Goal: Task Accomplishment & Management: Manage account settings

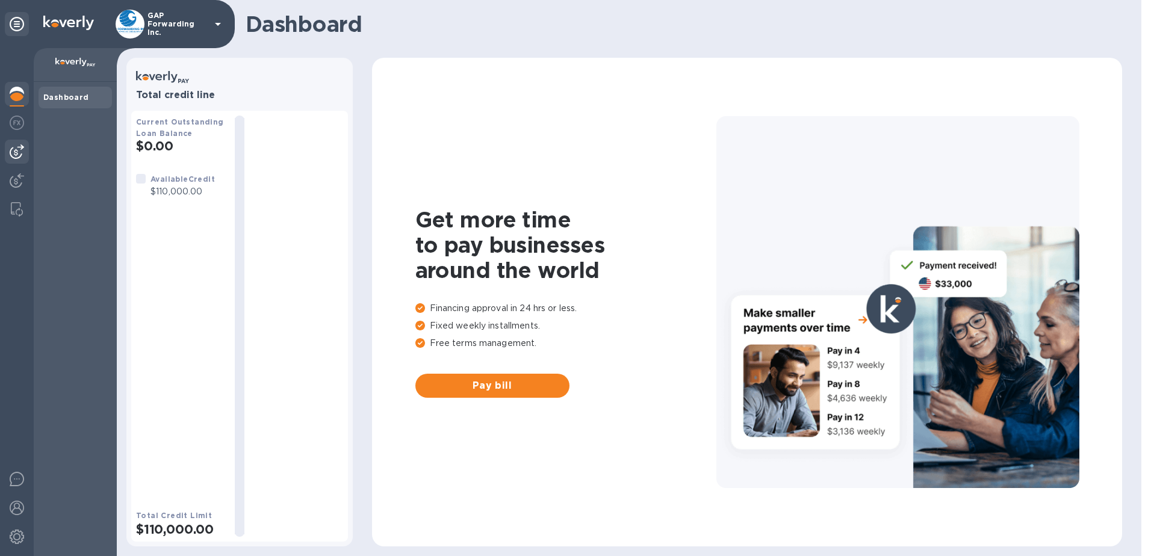
click at [16, 156] on img at bounding box center [17, 151] width 14 height 14
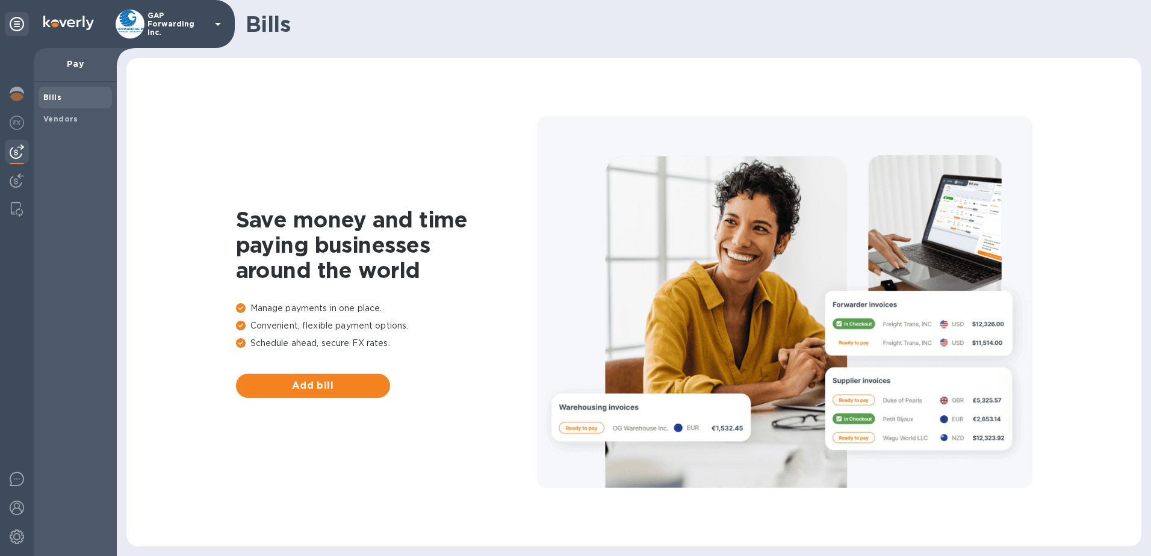
click at [75, 95] on span "Bills" at bounding box center [75, 97] width 64 height 12
drag, startPoint x: 19, startPoint y: 123, endPoint x: 1, endPoint y: 162, distance: 42.8
click at [19, 123] on img at bounding box center [17, 123] width 14 height 14
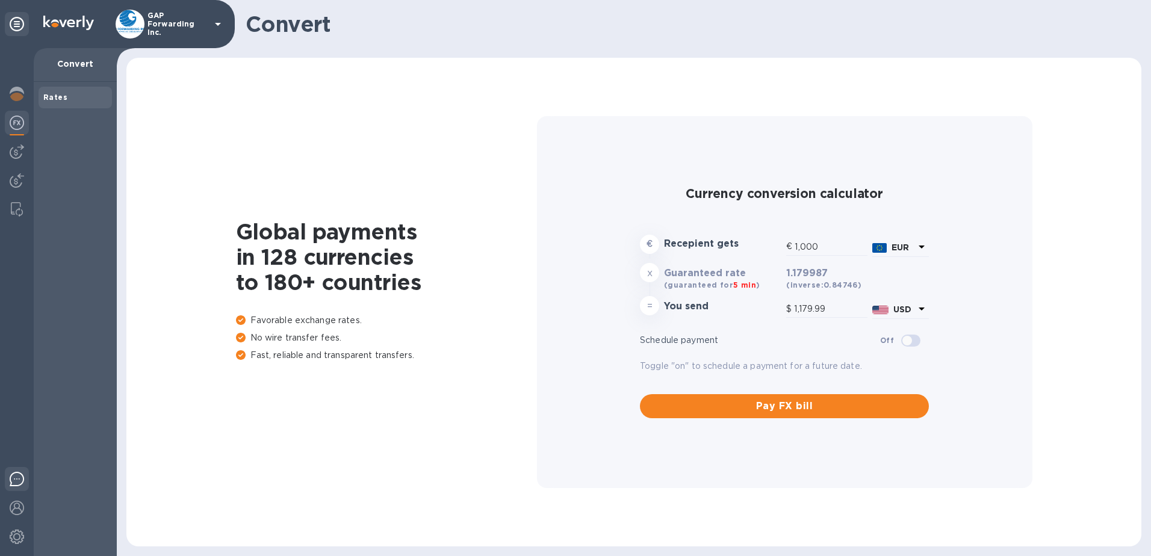
click at [14, 477] on img at bounding box center [17, 479] width 14 height 14
click at [20, 101] on img at bounding box center [17, 94] width 14 height 14
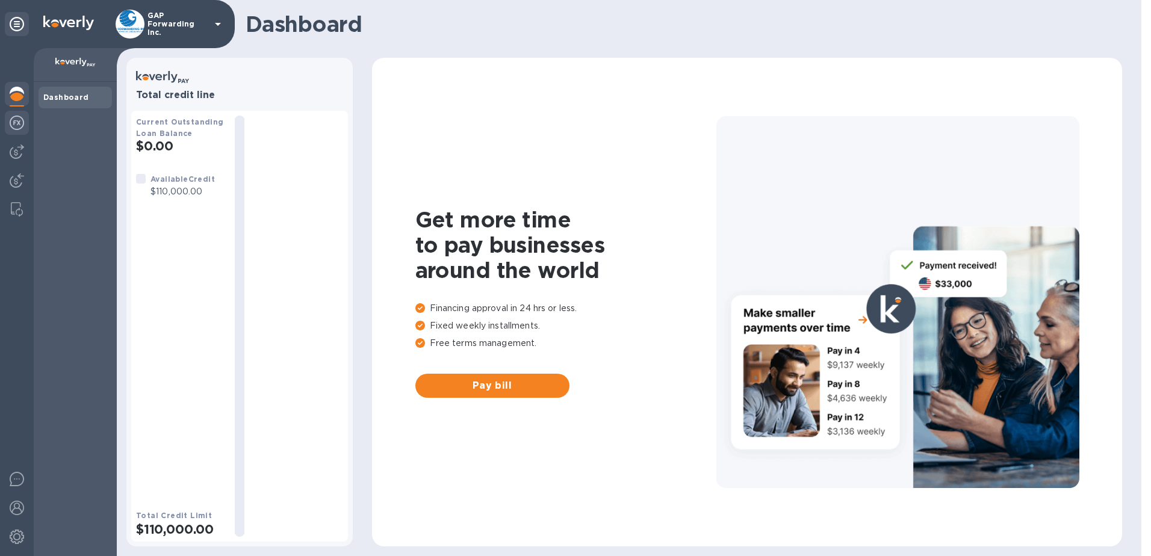
click at [10, 117] on img at bounding box center [17, 123] width 14 height 14
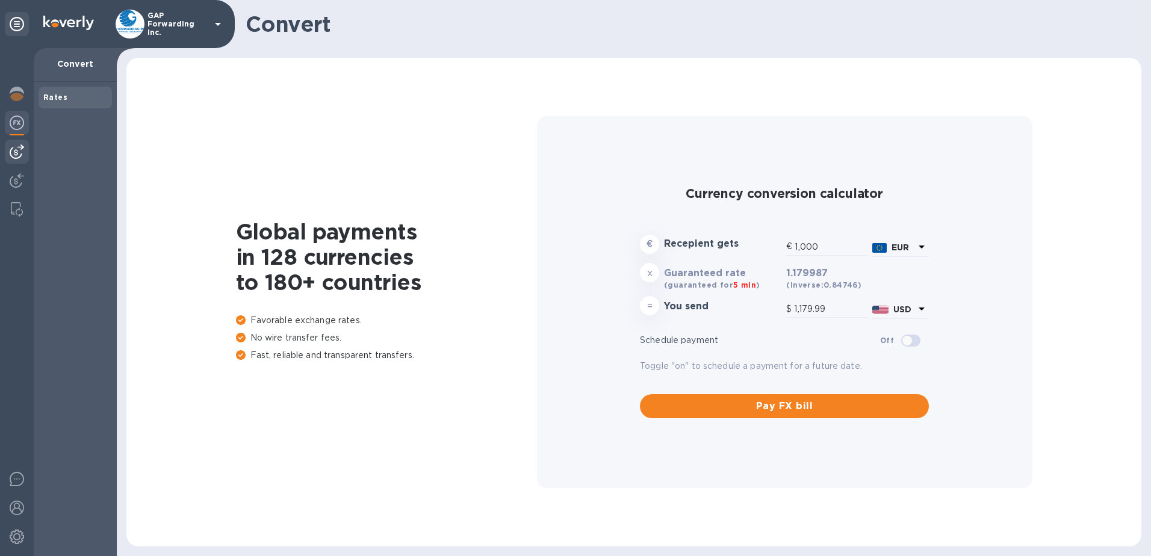
click at [10, 153] on img at bounding box center [17, 151] width 14 height 14
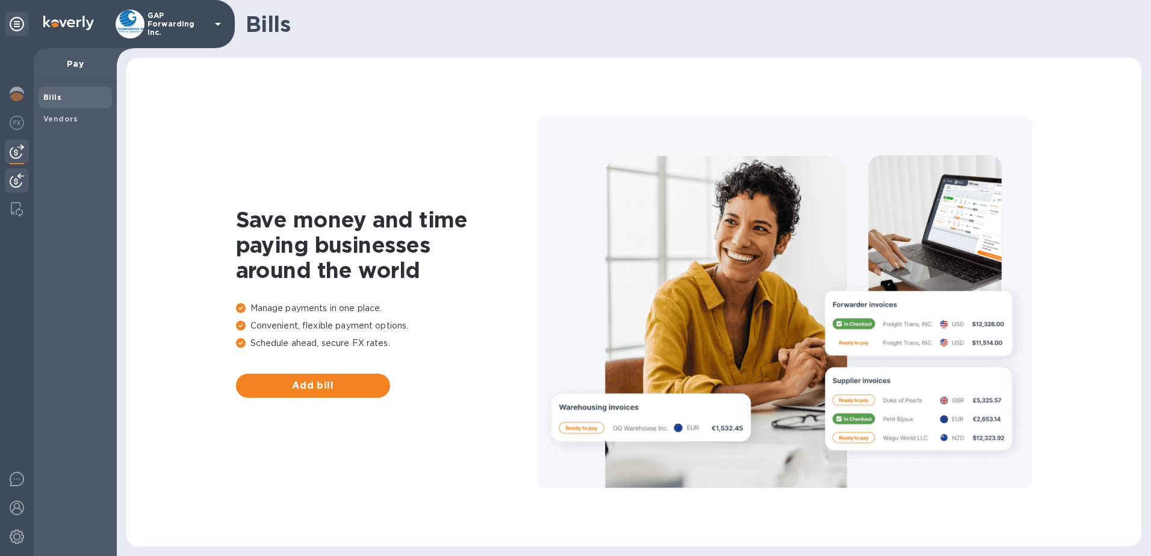
click at [10, 181] on img at bounding box center [17, 180] width 14 height 14
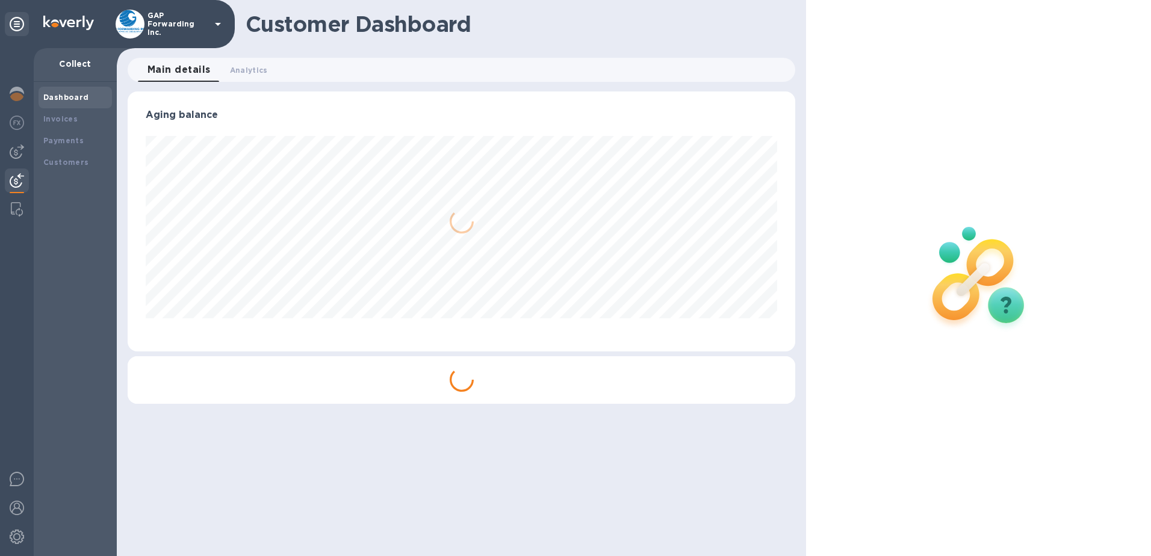
scroll to position [260, 668]
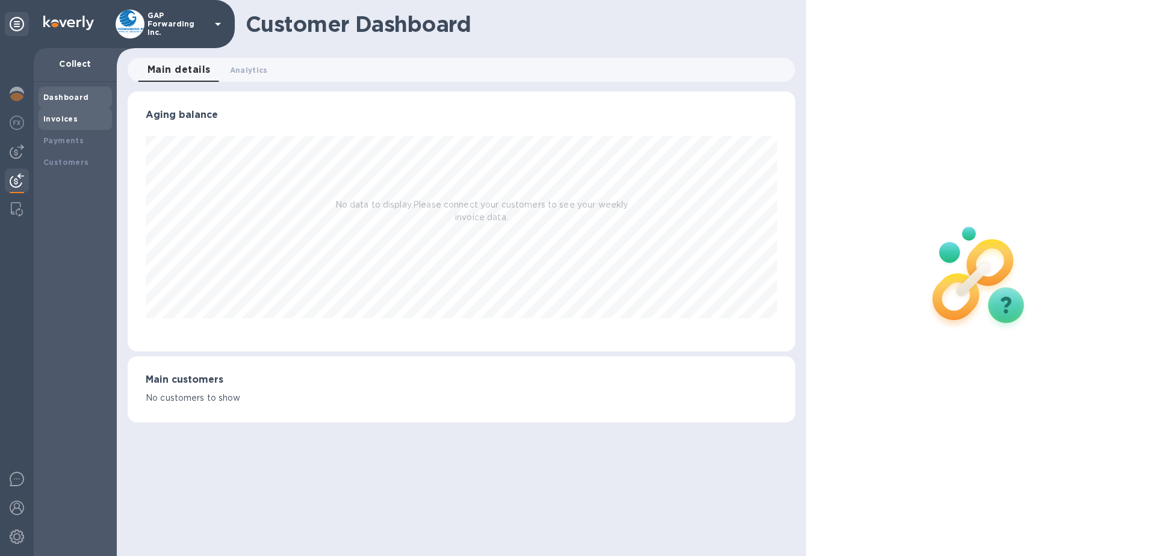
click at [49, 116] on b "Invoices" at bounding box center [60, 118] width 34 height 9
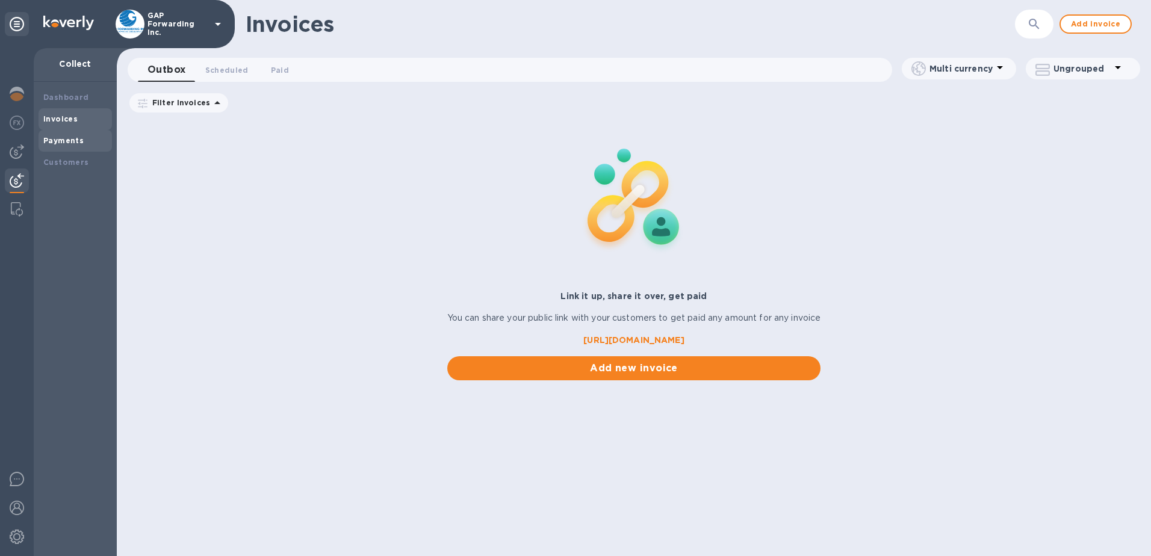
click at [58, 146] on div "Payments" at bounding box center [75, 141] width 64 height 12
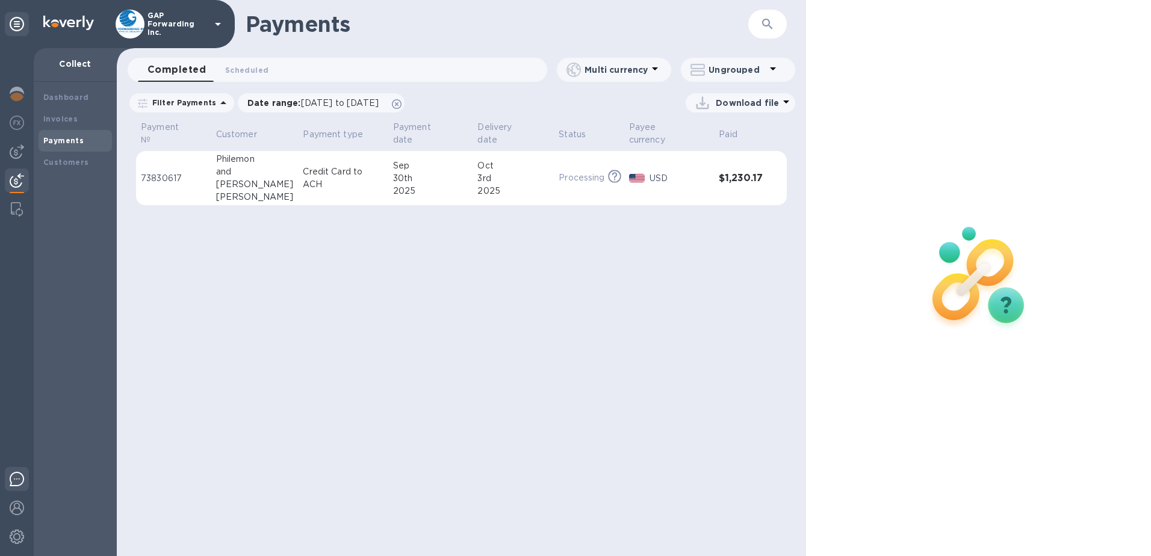
click at [16, 479] on img at bounding box center [17, 479] width 14 height 14
click at [72, 124] on div "Invoices" at bounding box center [75, 119] width 64 height 12
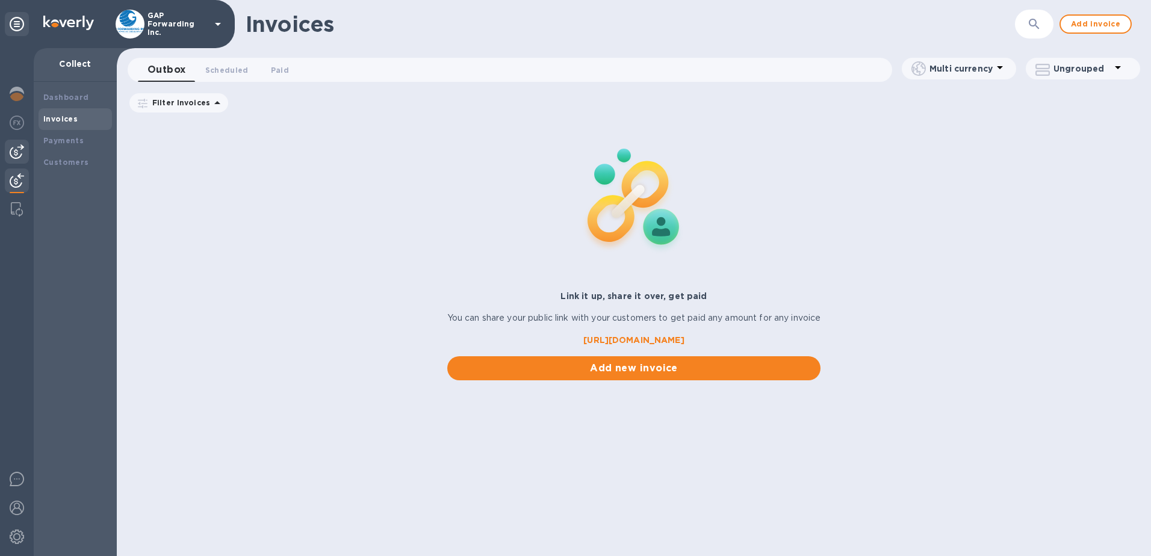
click at [15, 149] on img at bounding box center [17, 151] width 14 height 14
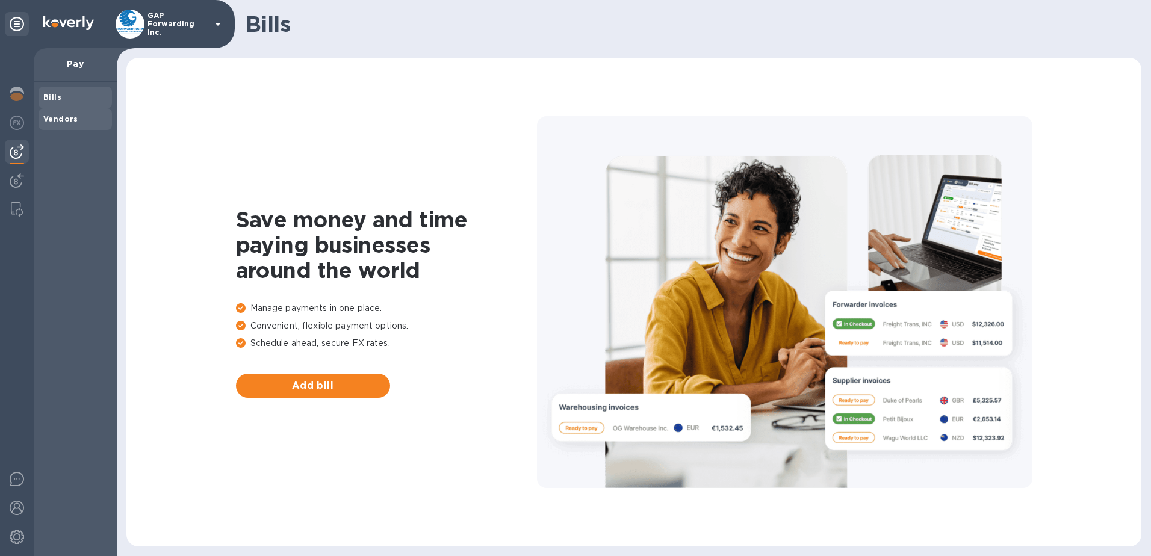
click at [76, 114] on span "Vendors" at bounding box center [75, 119] width 64 height 12
click at [69, 101] on span "Bills" at bounding box center [75, 97] width 64 height 12
click at [14, 182] on img at bounding box center [17, 180] width 14 height 14
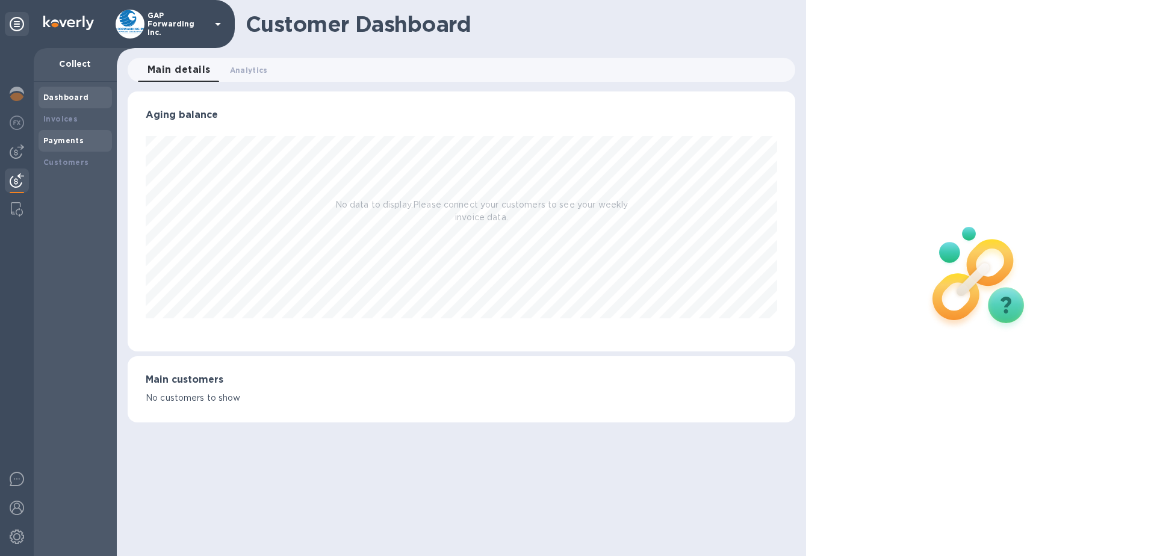
scroll to position [260, 668]
click at [75, 102] on div "Dashboard" at bounding box center [75, 97] width 64 height 12
click at [63, 138] on b "Payments" at bounding box center [63, 140] width 40 height 9
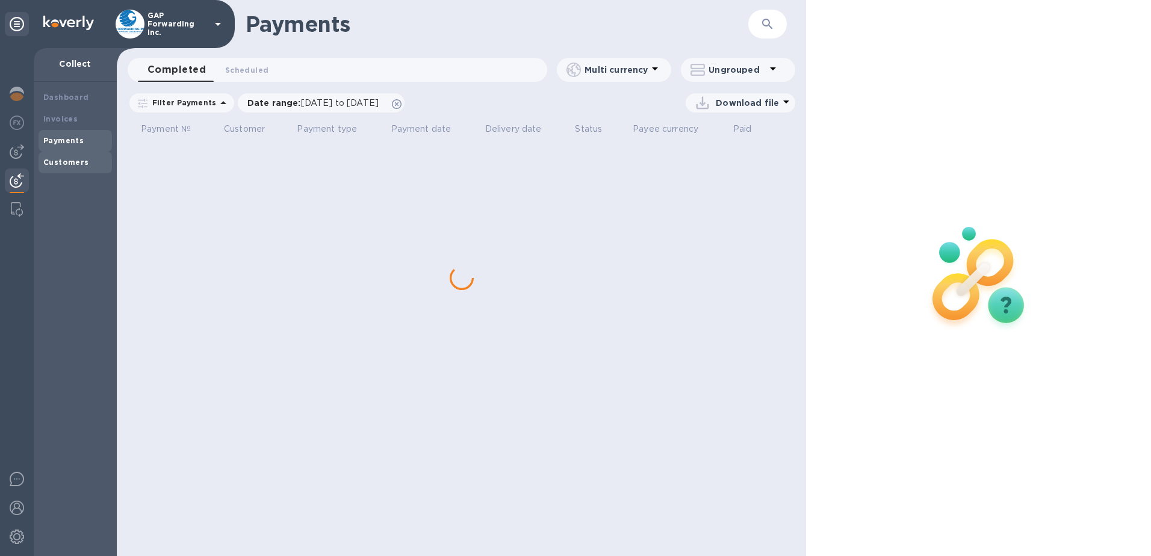
click at [62, 160] on b "Customers" at bounding box center [66, 162] width 46 height 9
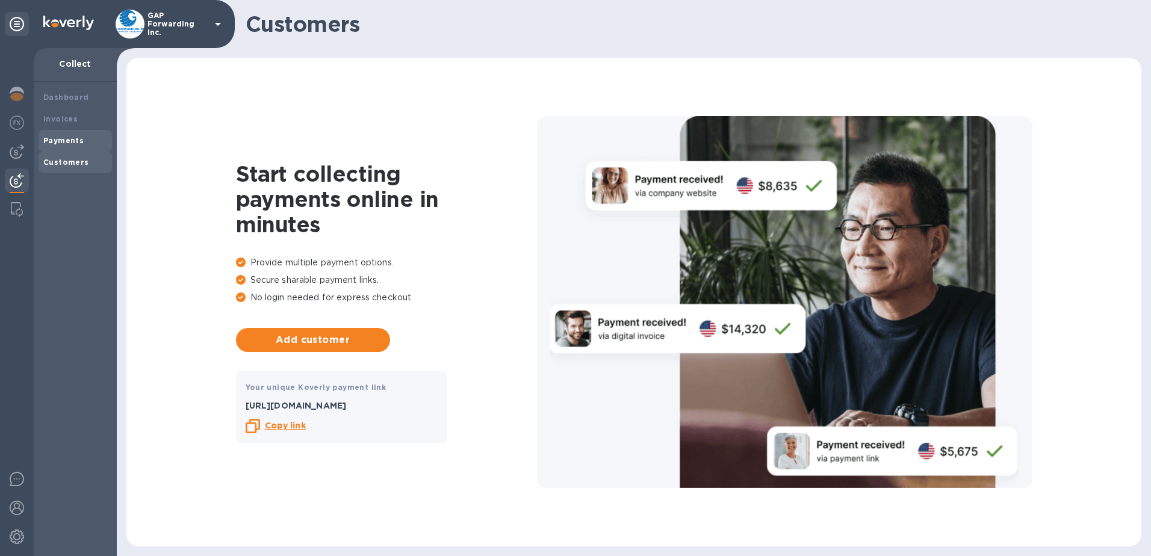
click at [71, 134] on div "Payments" at bounding box center [75, 141] width 73 height 22
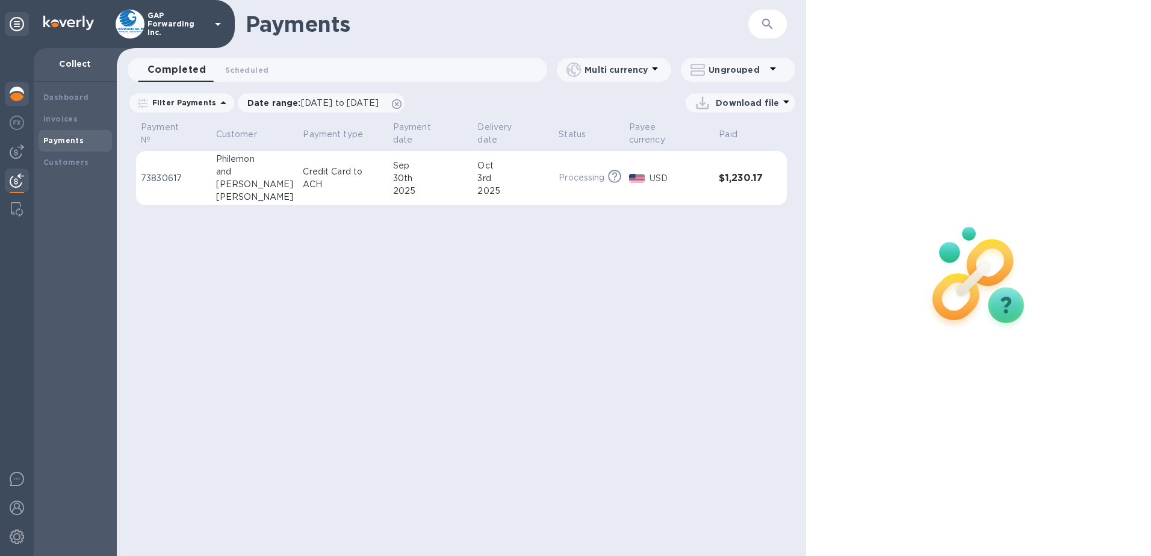
click at [16, 101] on div at bounding box center [17, 95] width 24 height 26
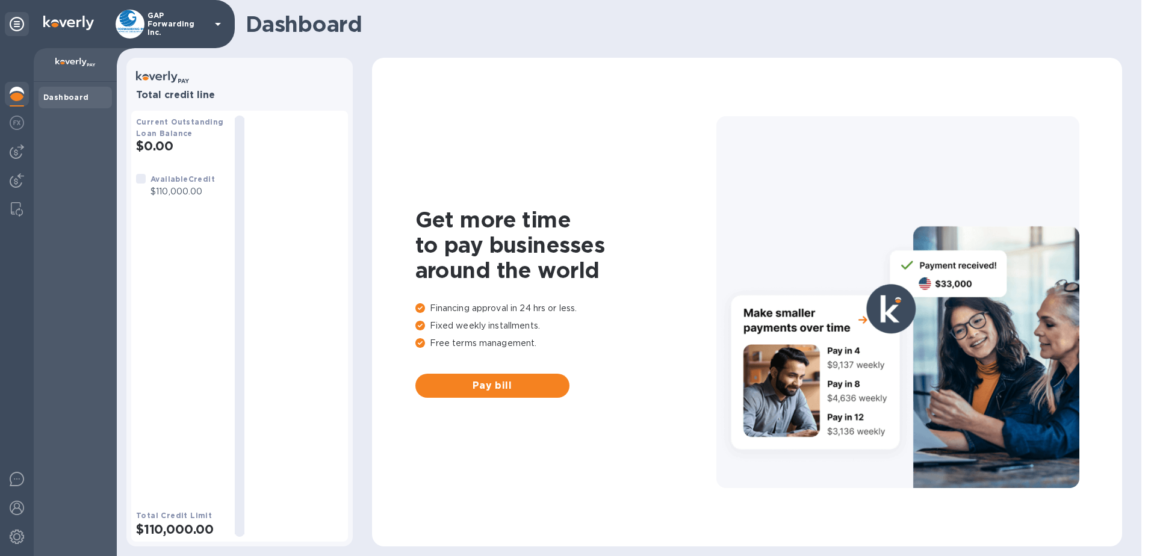
click at [53, 102] on div "Dashboard" at bounding box center [75, 97] width 64 height 12
click at [20, 114] on div at bounding box center [17, 124] width 24 height 26
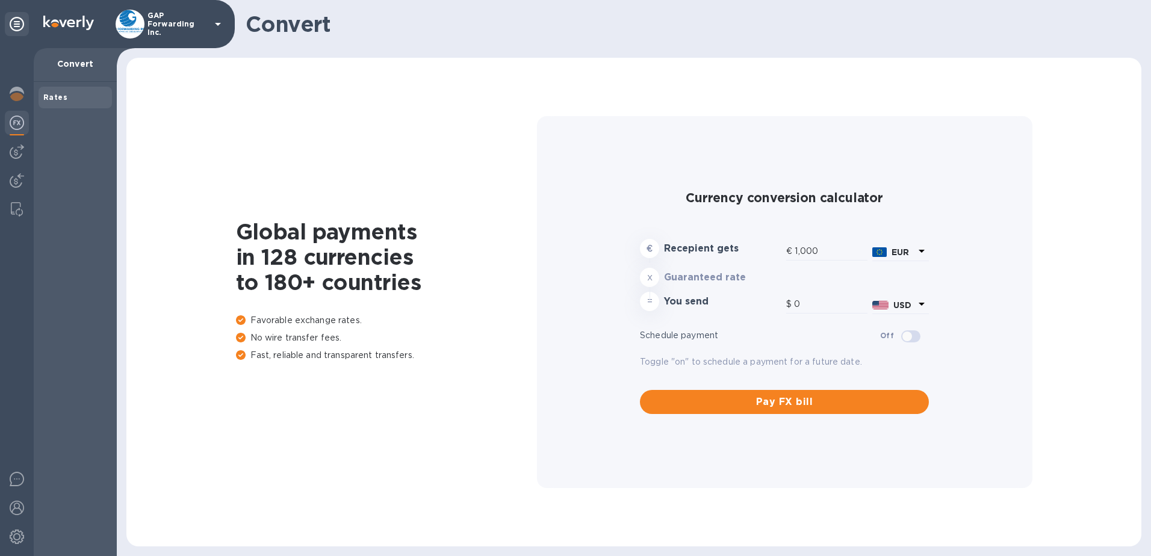
type input "1,179.99"
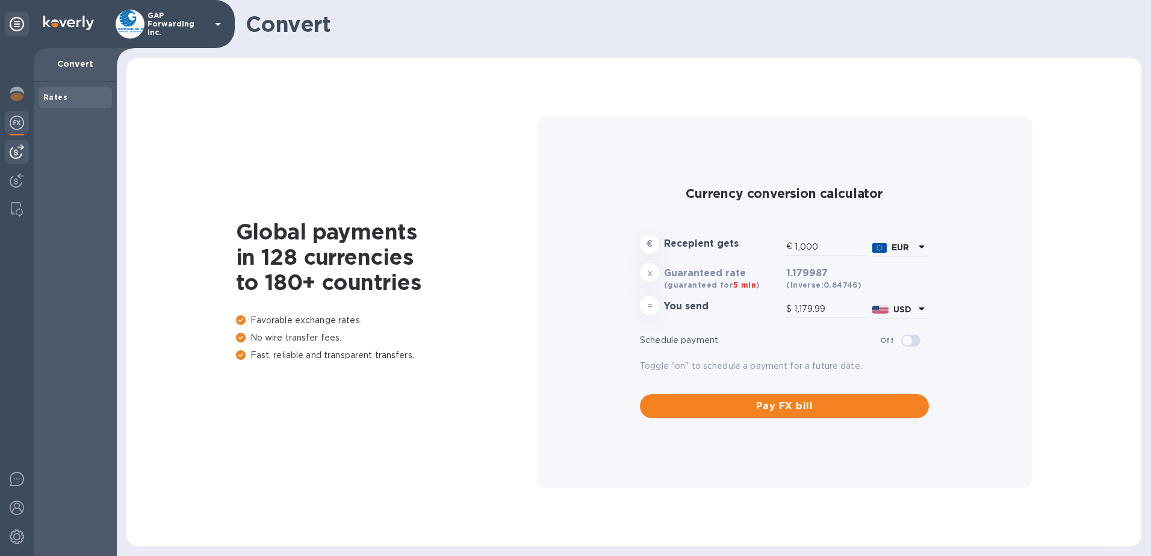
click at [14, 152] on img at bounding box center [17, 151] width 14 height 14
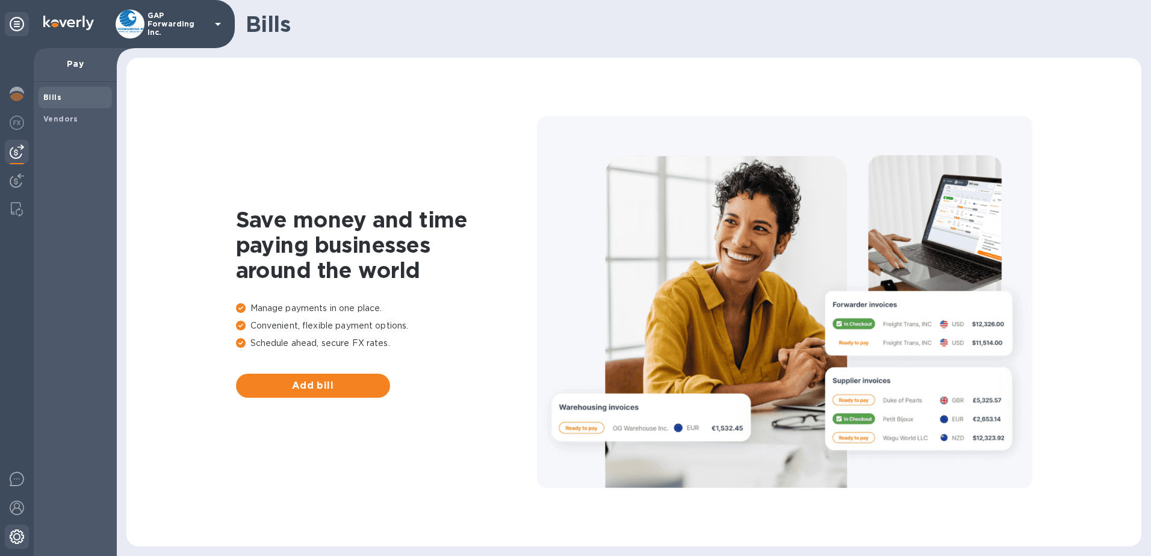
click at [23, 532] on img at bounding box center [17, 537] width 14 height 14
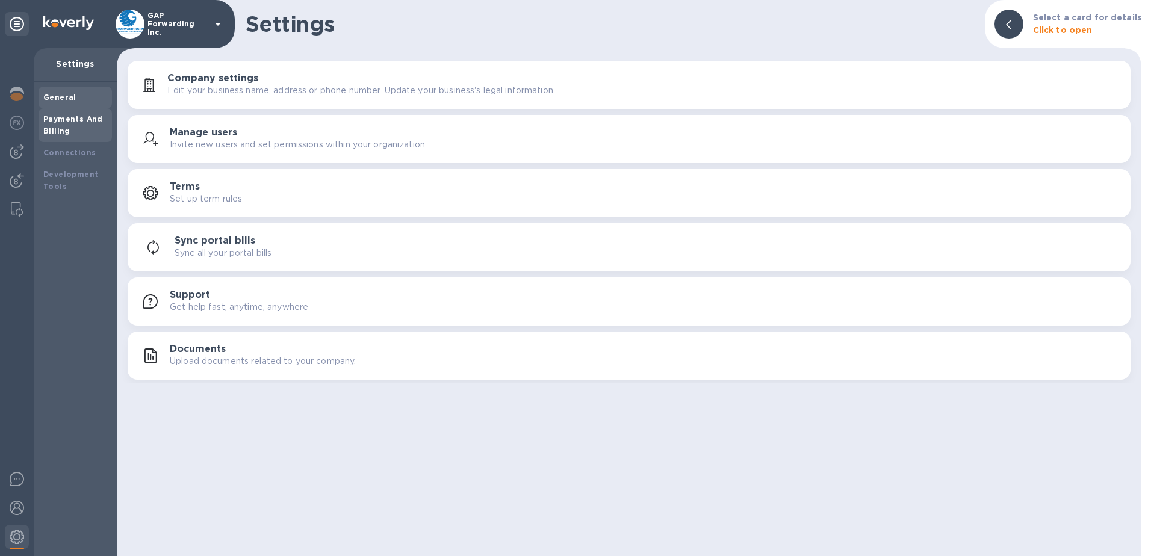
click at [84, 117] on b "Payments And Billing" at bounding box center [73, 124] width 60 height 21
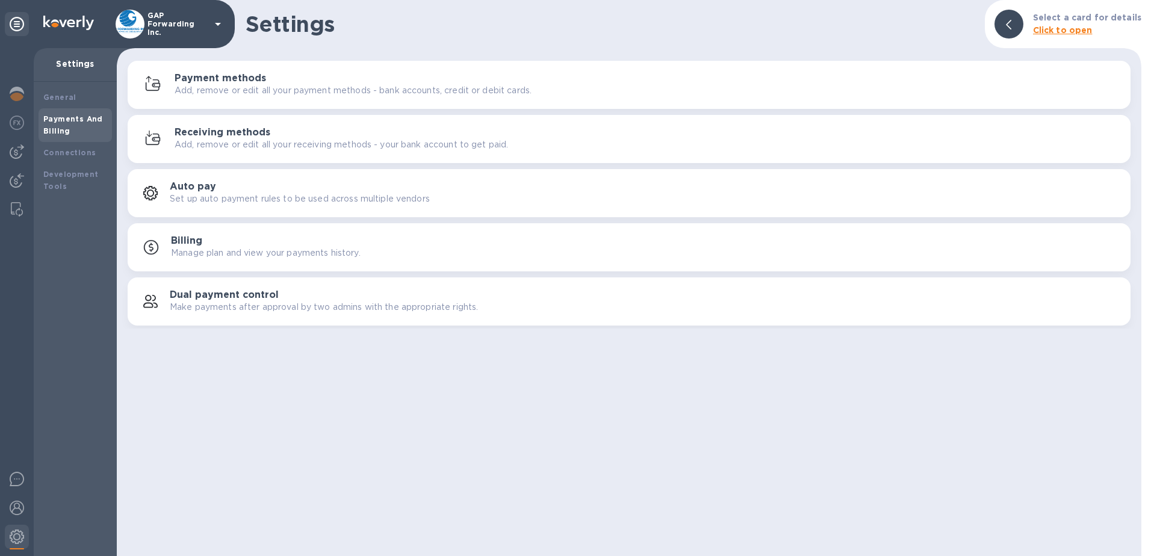
click at [225, 129] on h3 "Receiving methods" at bounding box center [223, 132] width 96 height 11
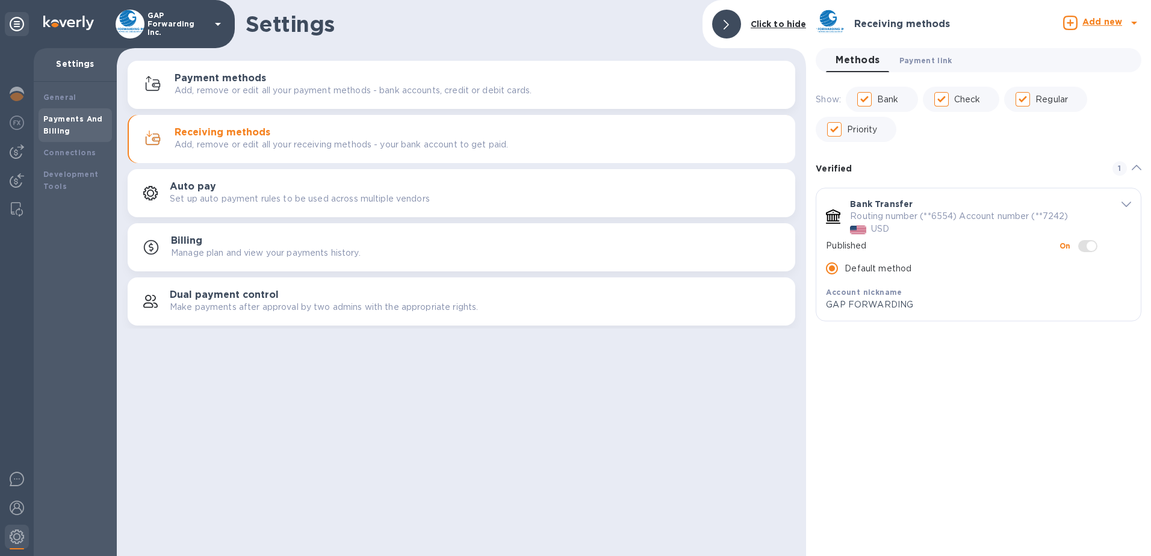
click at [927, 64] on span "Payment link 0" at bounding box center [925, 60] width 53 height 13
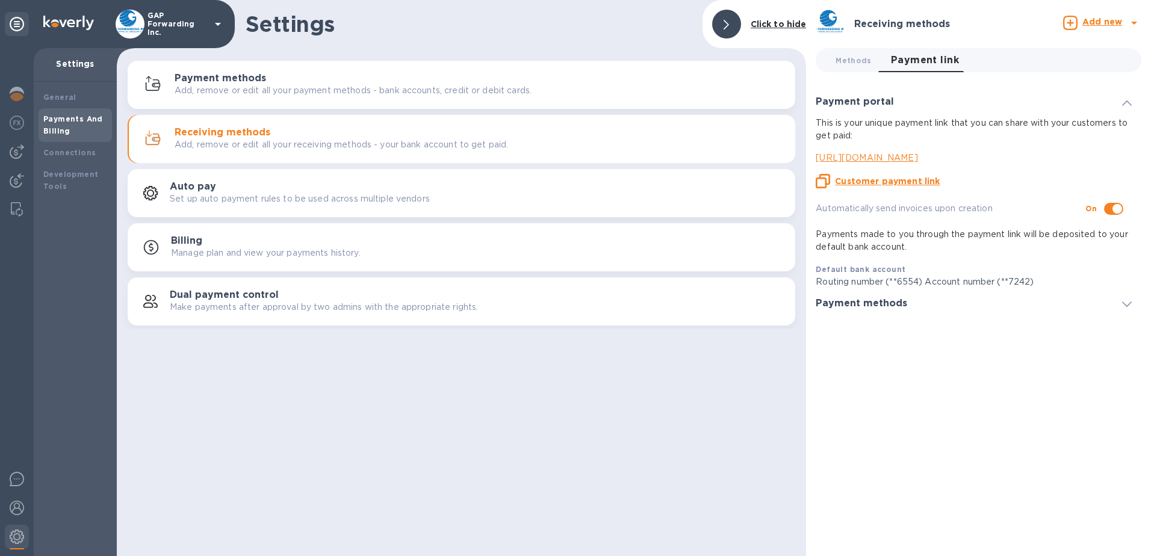
click at [908, 183] on u "Customer payment link" at bounding box center [887, 181] width 105 height 10
